Goal: Task Accomplishment & Management: Manage account settings

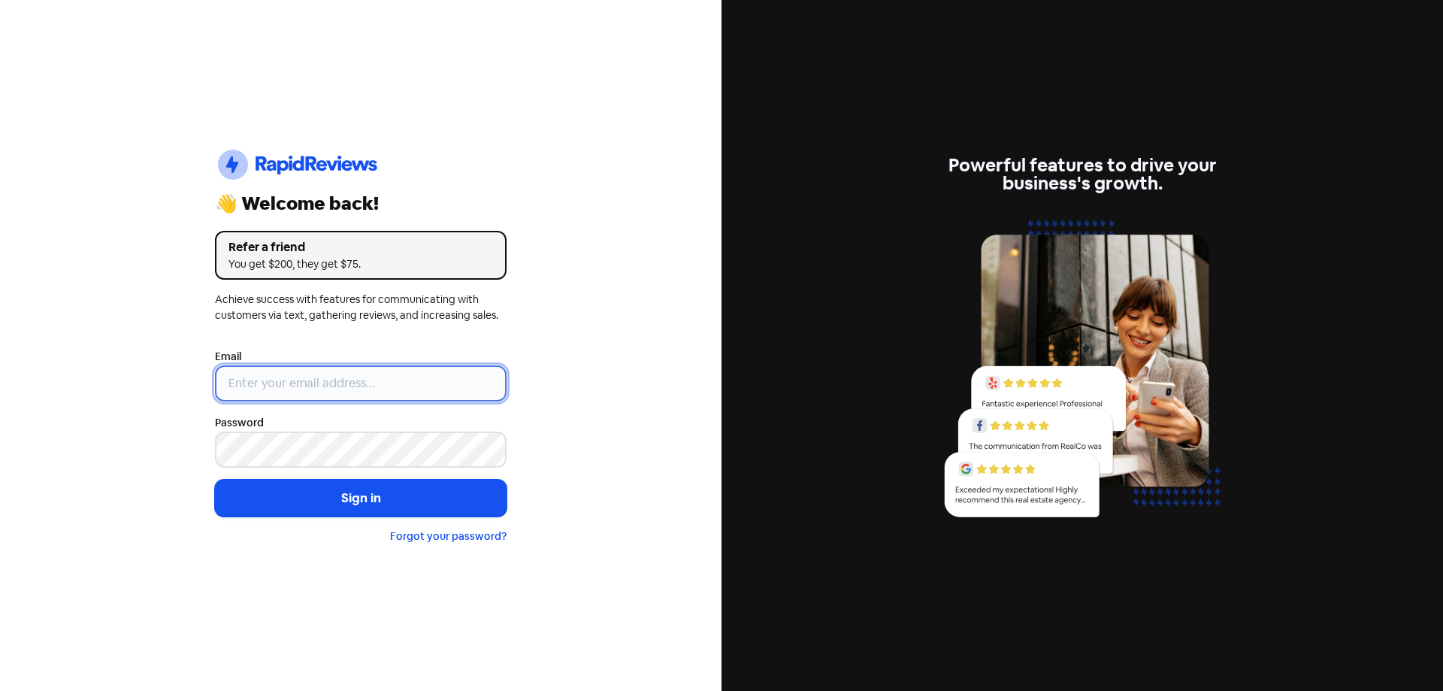
type input "[EMAIL_ADDRESS][DOMAIN_NAME]"
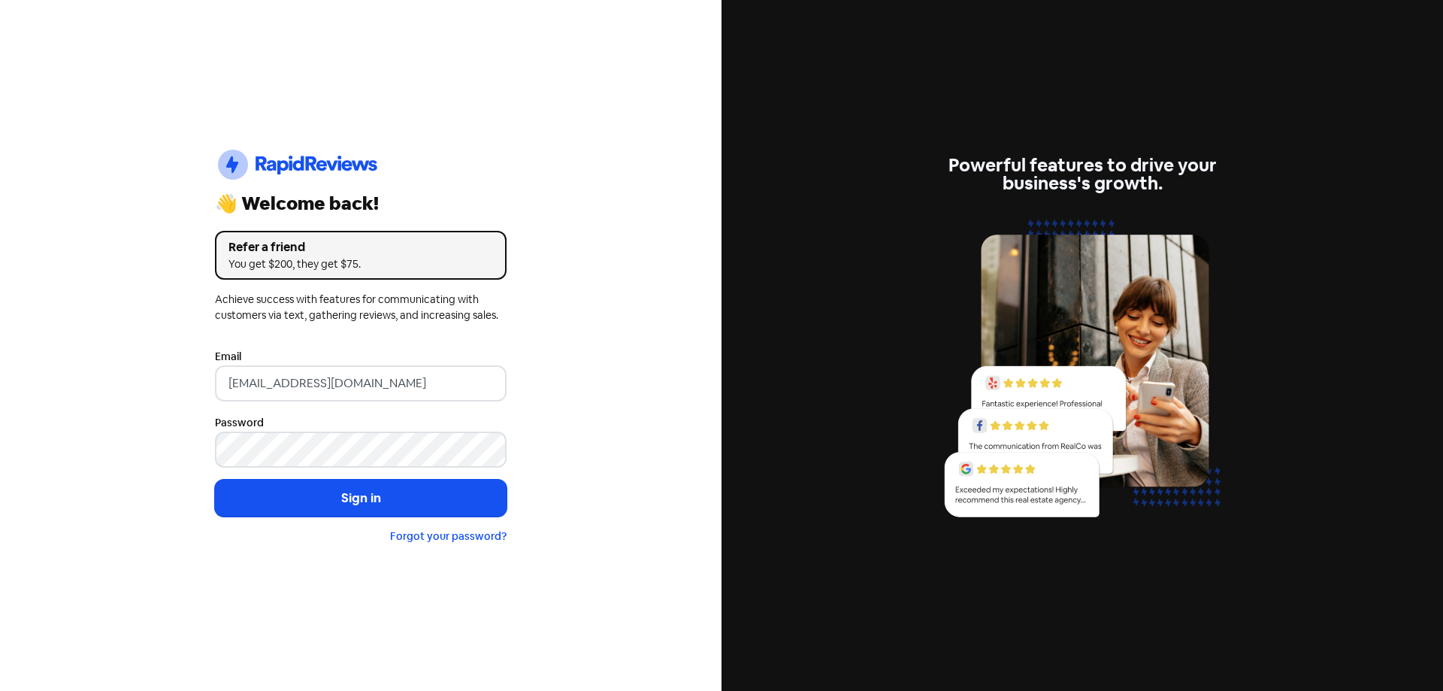
click at [347, 530] on div "Forgot your password?" at bounding box center [361, 536] width 292 height 16
click at [365, 500] on button "Sign in" at bounding box center [361, 499] width 292 height 38
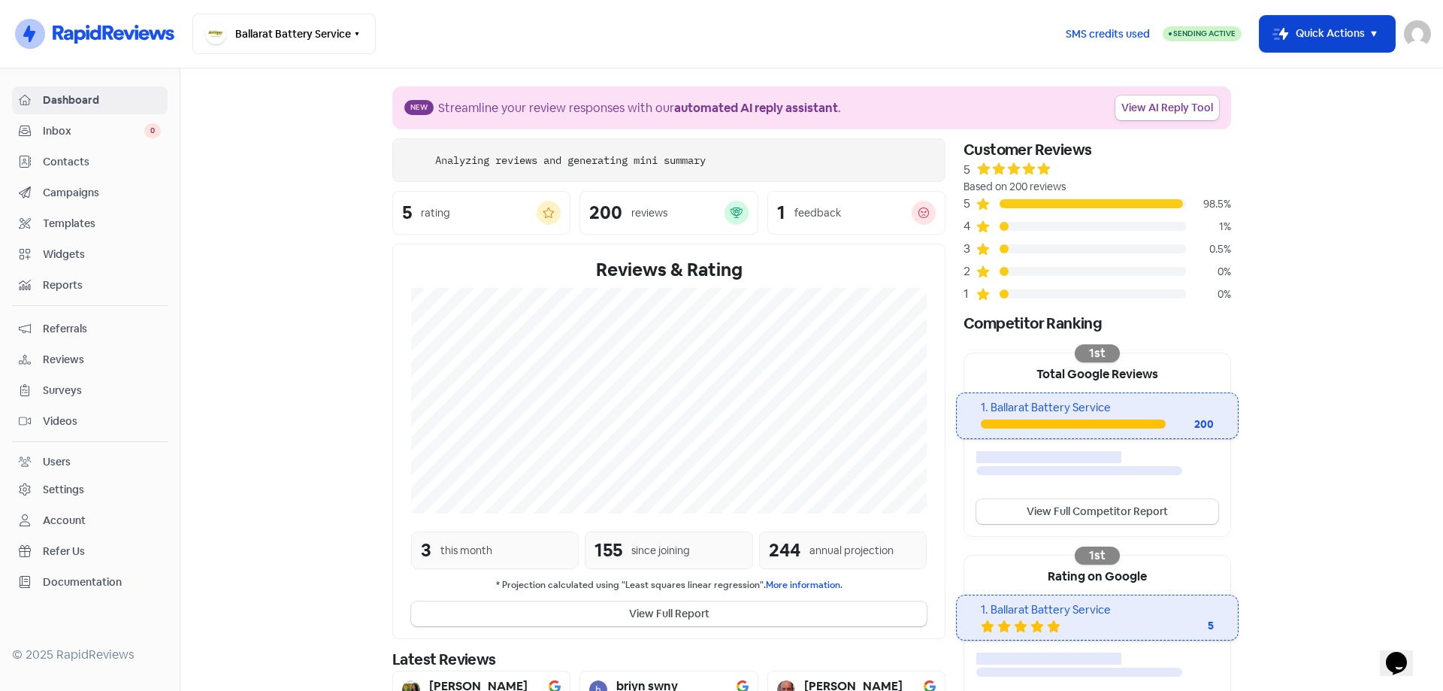
click at [1288, 32] on button "Icon For Thunder-move Quick Actions" at bounding box center [1327, 34] width 135 height 36
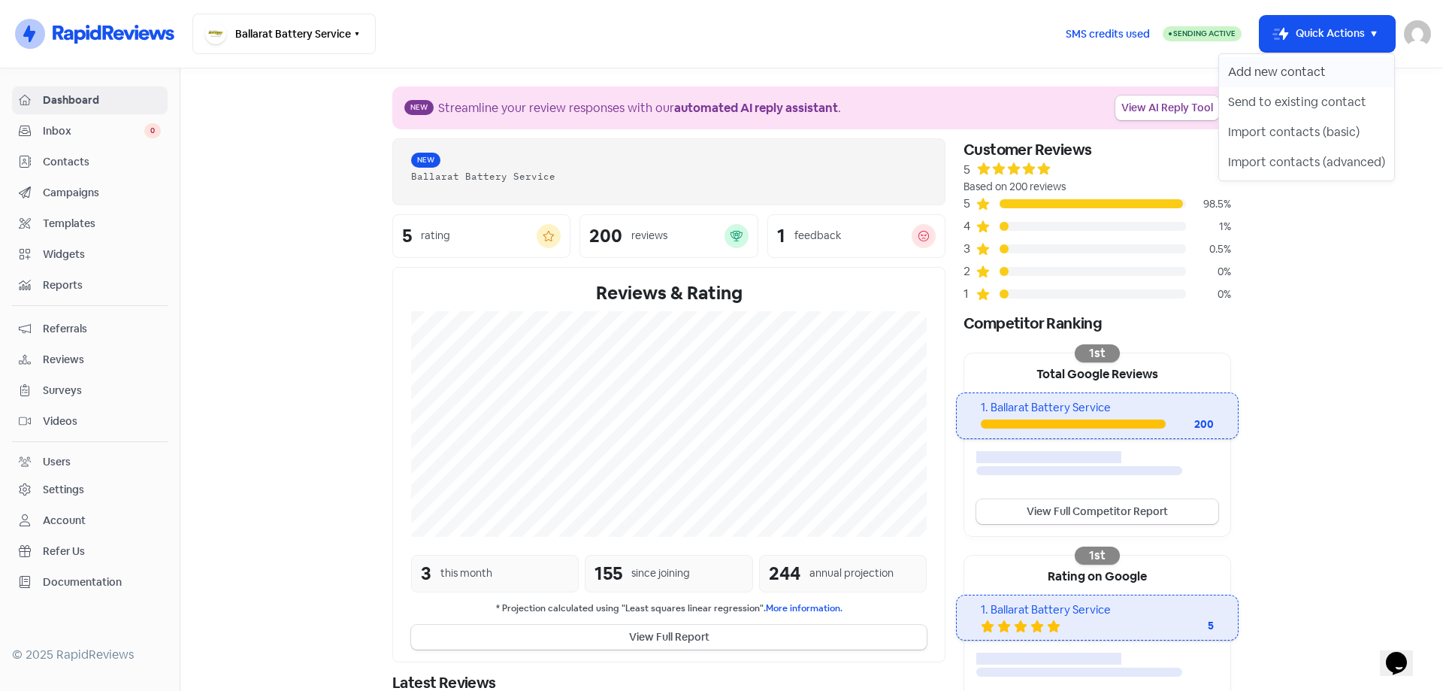
click at [1297, 67] on button "Add new contact" at bounding box center [1306, 72] width 175 height 30
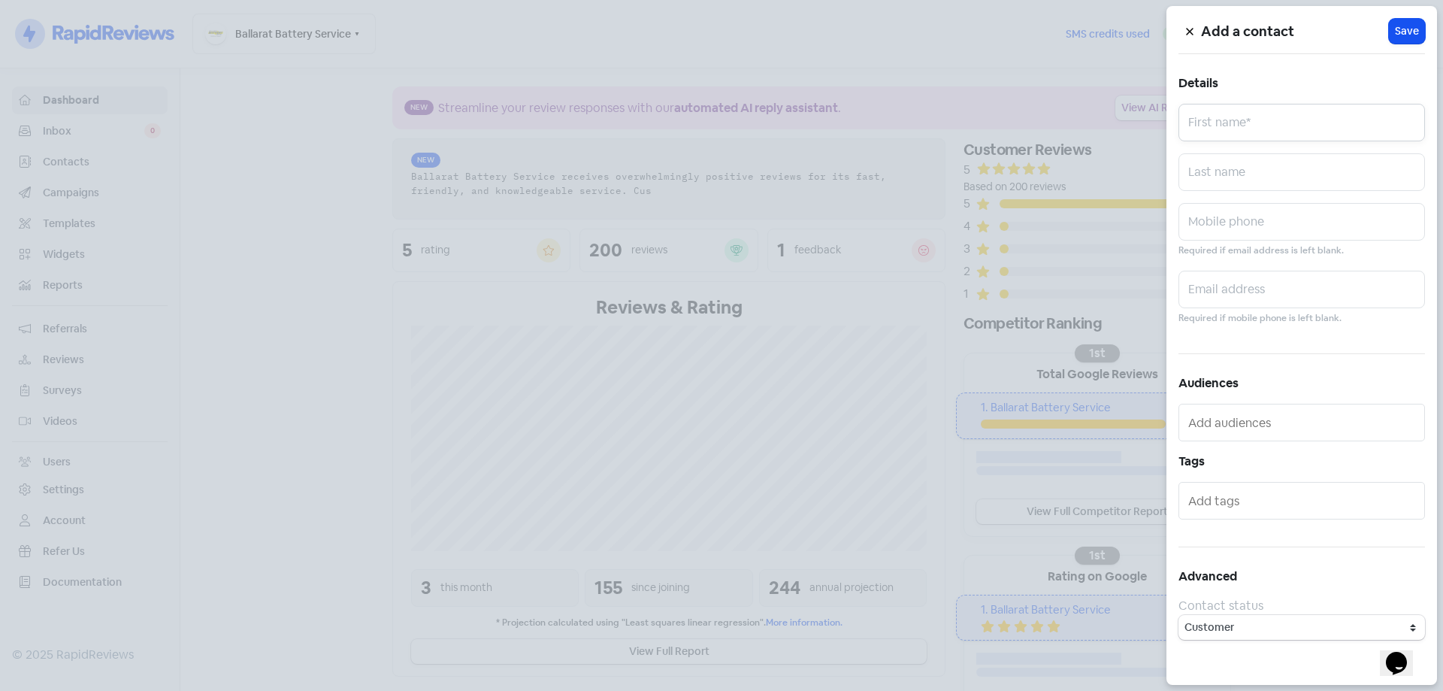
click at [1243, 118] on input "text" at bounding box center [1302, 123] width 247 height 38
type input "[PERSON_NAME]"
click at [1259, 211] on input "text" at bounding box center [1302, 222] width 247 height 38
type input "0439175858"
click at [1394, 33] on button "Icon For Loading Save" at bounding box center [1407, 31] width 36 height 25
